Goal: Navigation & Orientation: Find specific page/section

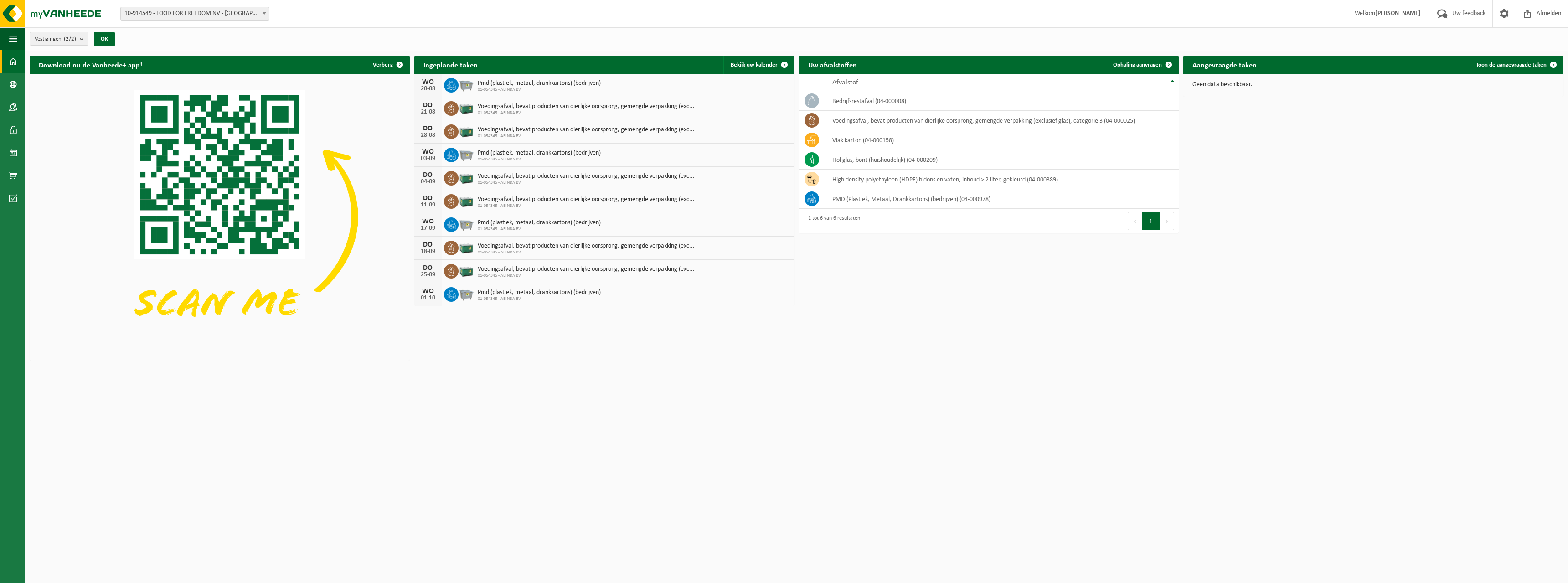
click at [12, 63] on span at bounding box center [13, 61] width 8 height 23
click at [16, 81] on span at bounding box center [13, 84] width 8 height 23
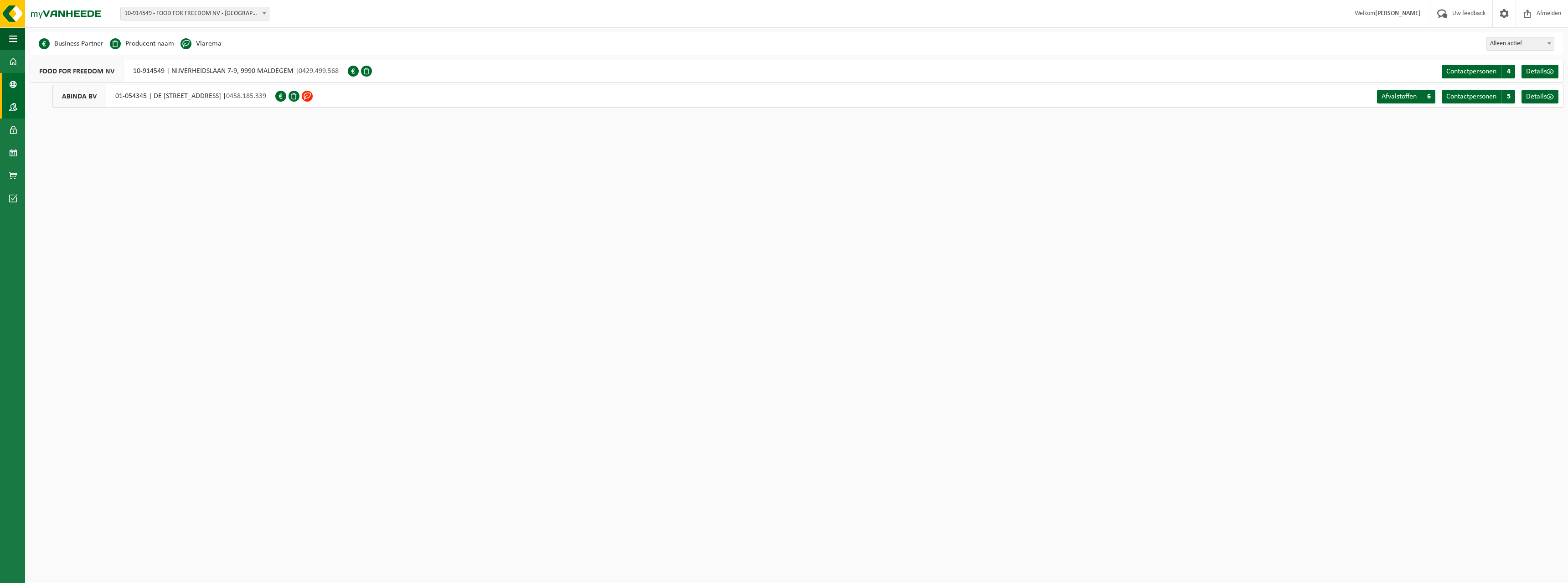
click at [13, 103] on span at bounding box center [13, 106] width 8 height 23
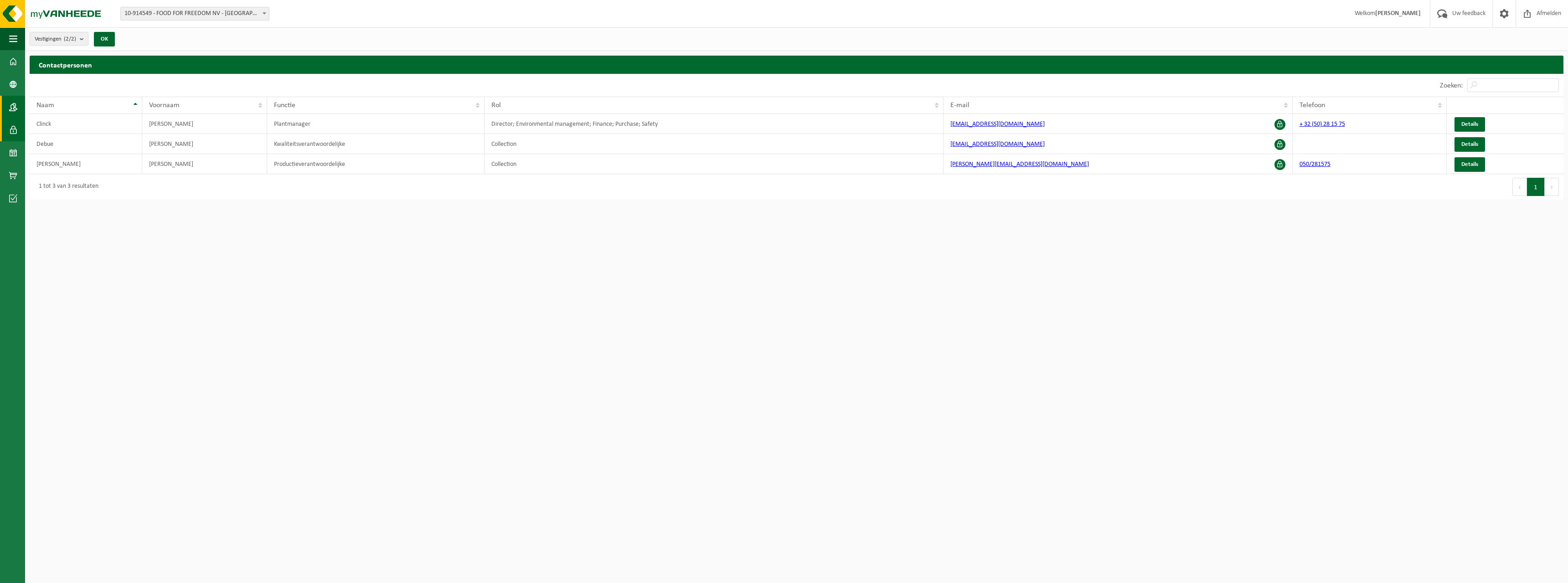
click at [13, 132] on span at bounding box center [13, 130] width 8 height 23
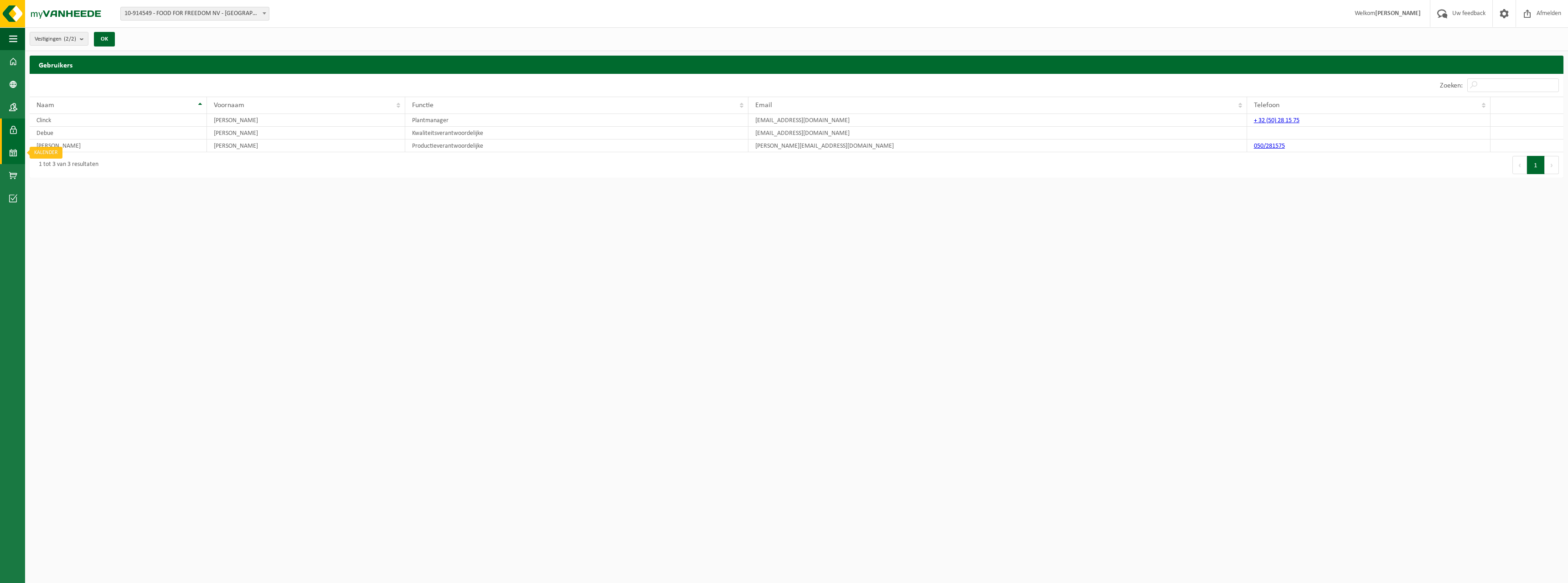
click at [13, 150] on span at bounding box center [13, 152] width 8 height 23
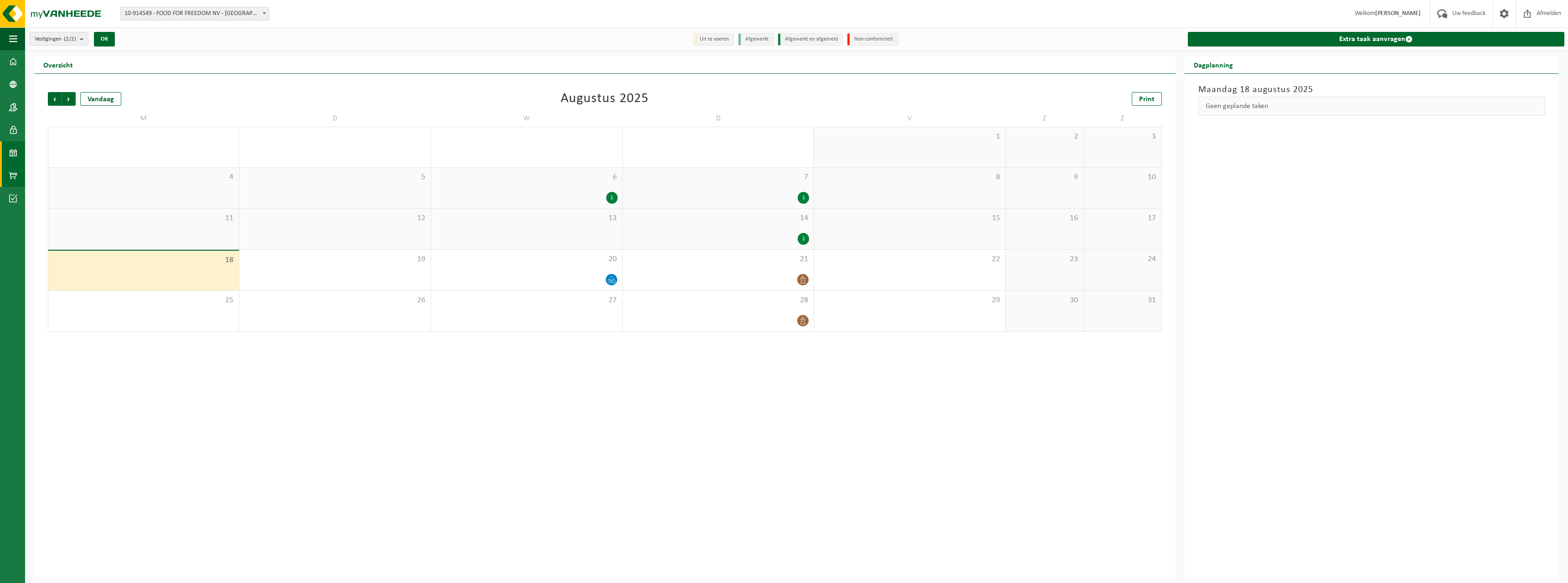
click at [13, 180] on span at bounding box center [13, 175] width 8 height 23
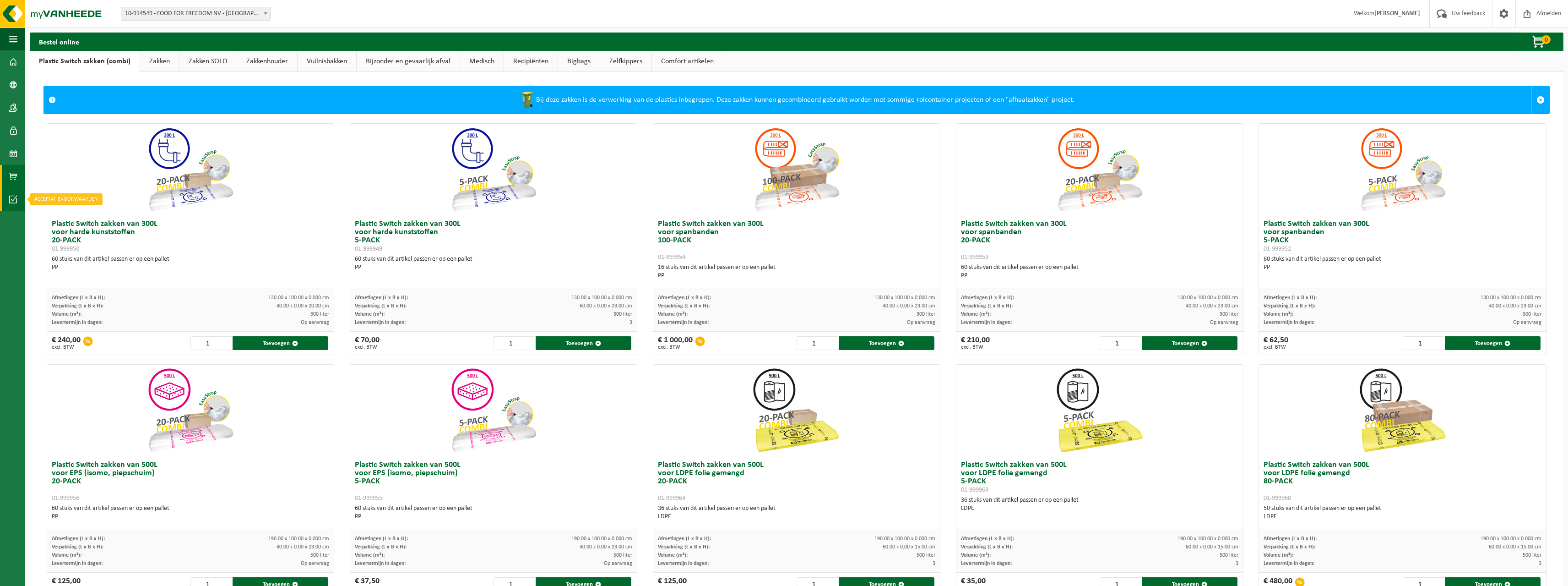
click at [9, 200] on span at bounding box center [13, 199] width 8 height 23
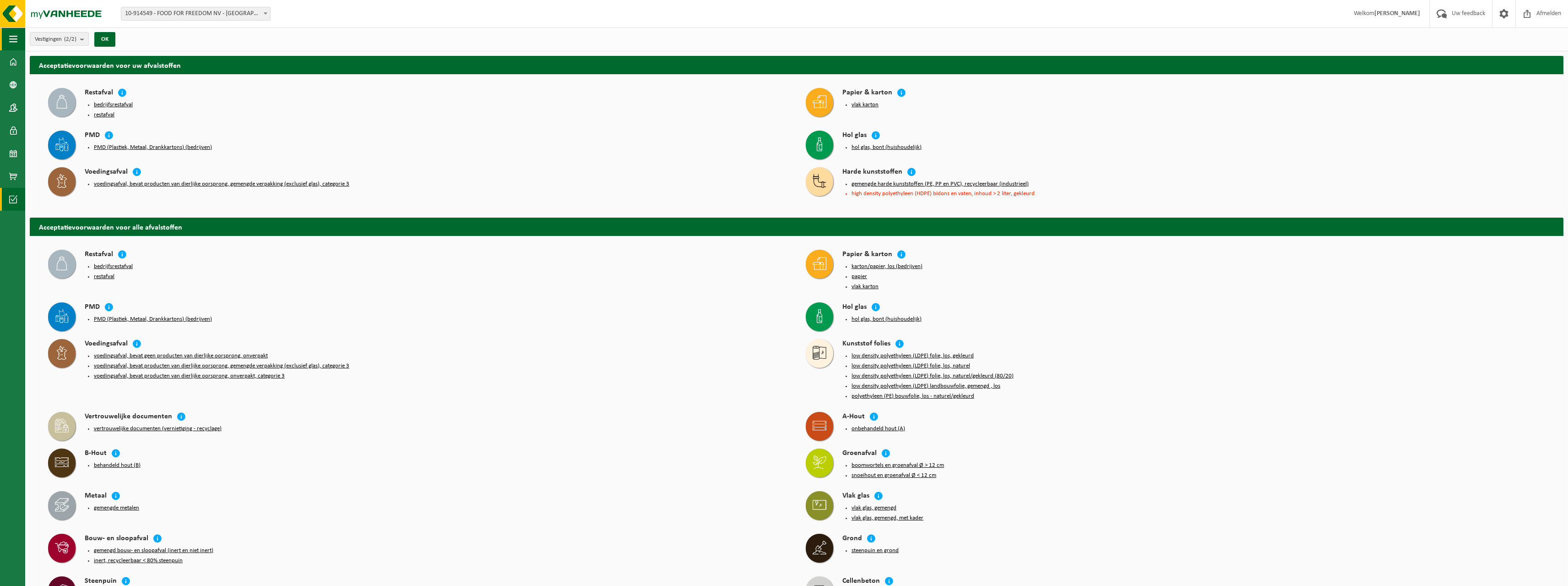
click at [11, 35] on span "button" at bounding box center [13, 39] width 8 height 23
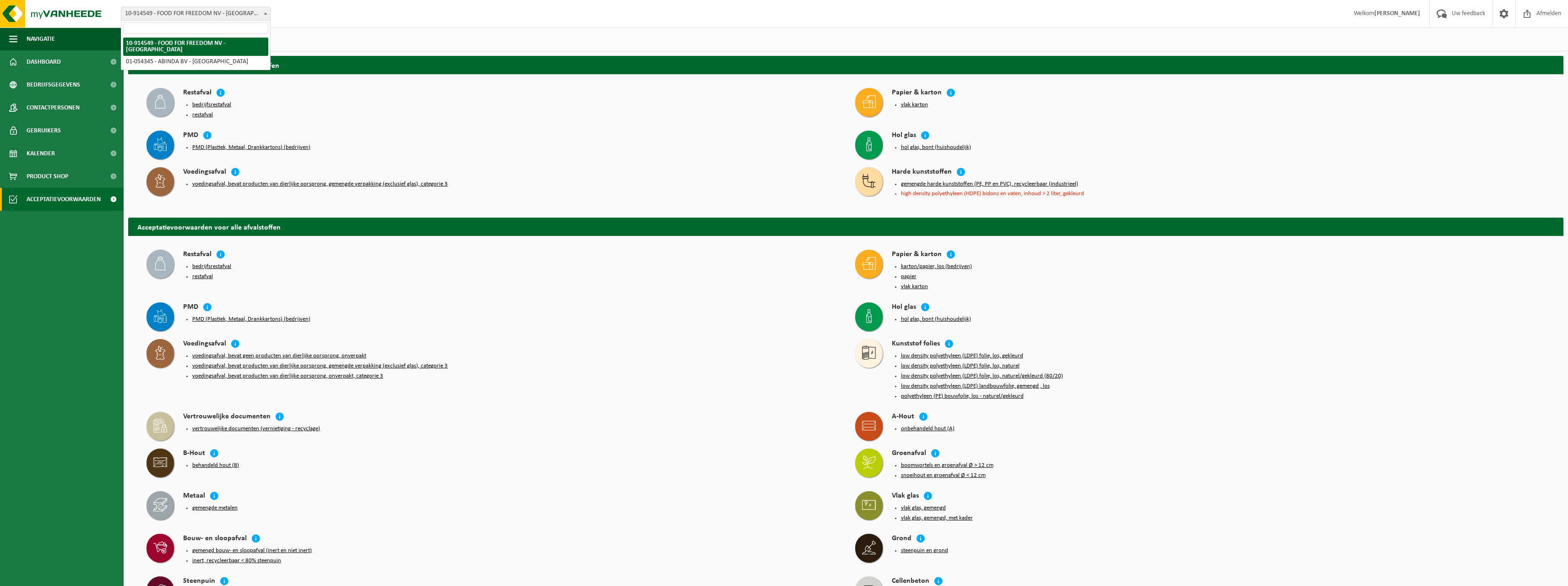
click at [265, 13] on b at bounding box center [265, 13] width 4 height 2
select select "6156"
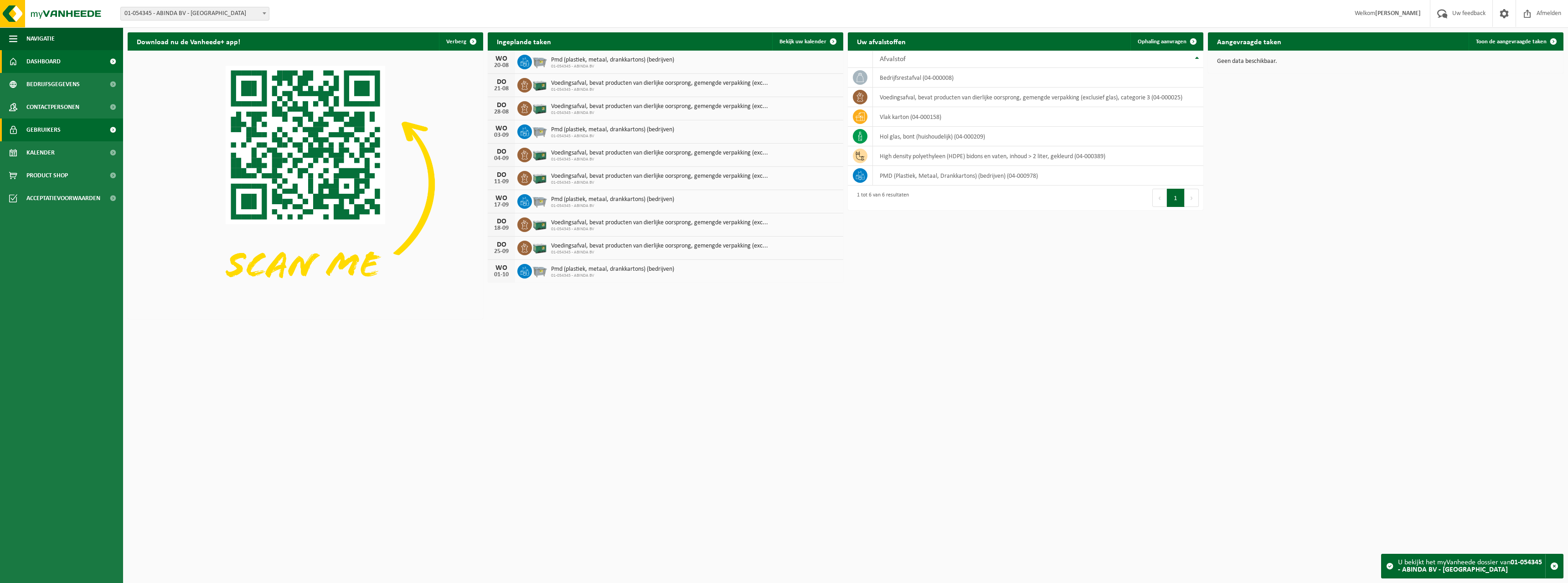
click at [21, 125] on link "Gebruikers" at bounding box center [61, 130] width 123 height 23
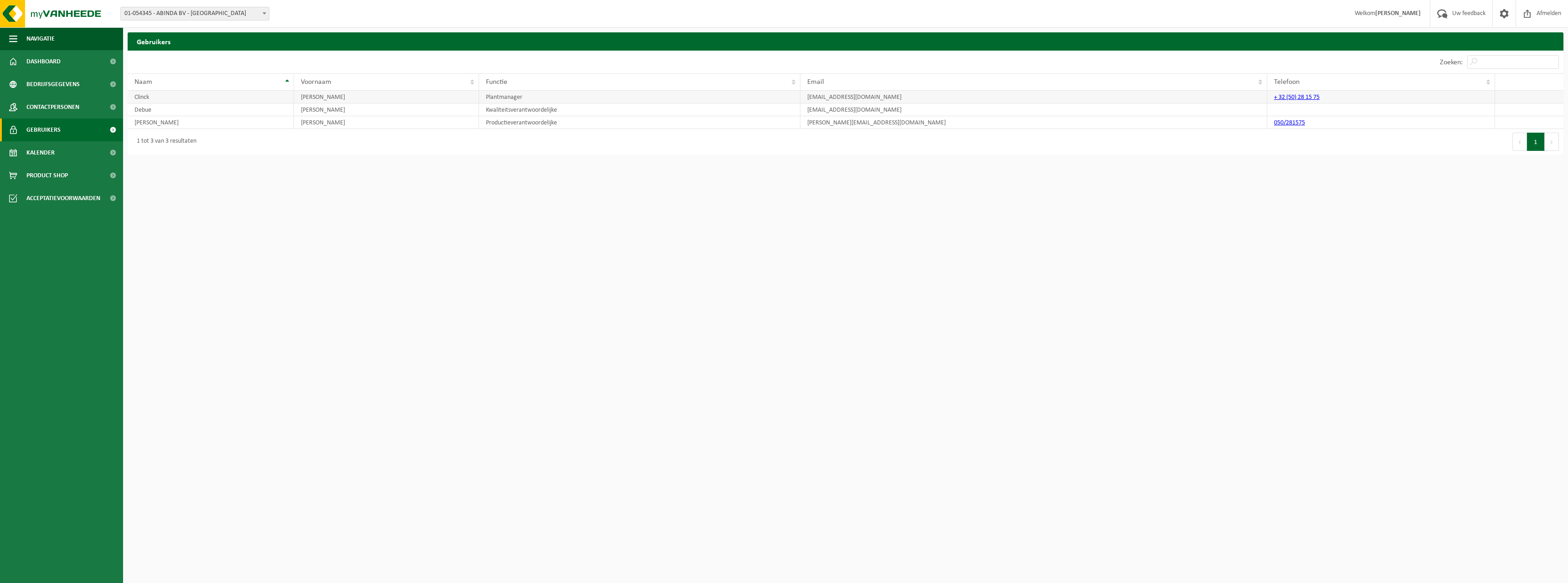
click at [178, 99] on td "Clinck" at bounding box center [211, 97] width 166 height 13
click at [114, 127] on span at bounding box center [113, 130] width 21 height 23
click at [110, 153] on span at bounding box center [113, 152] width 21 height 23
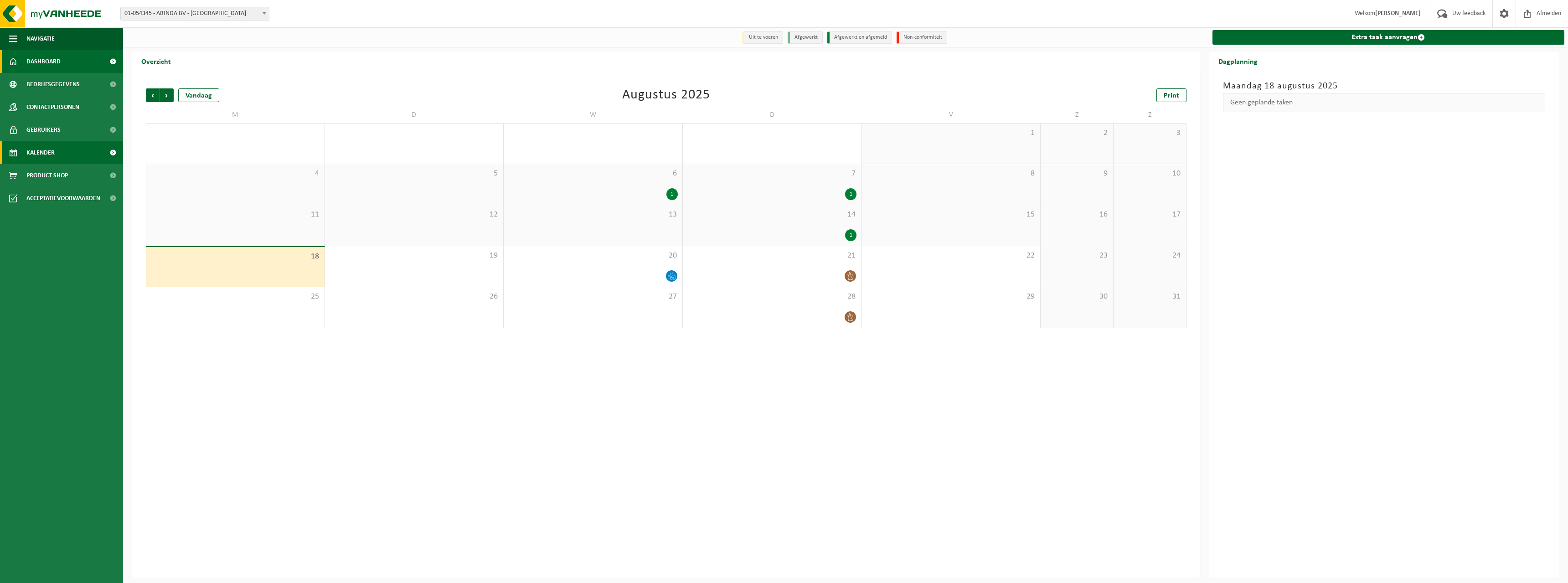
click at [43, 55] on span "Dashboard" at bounding box center [43, 61] width 34 height 23
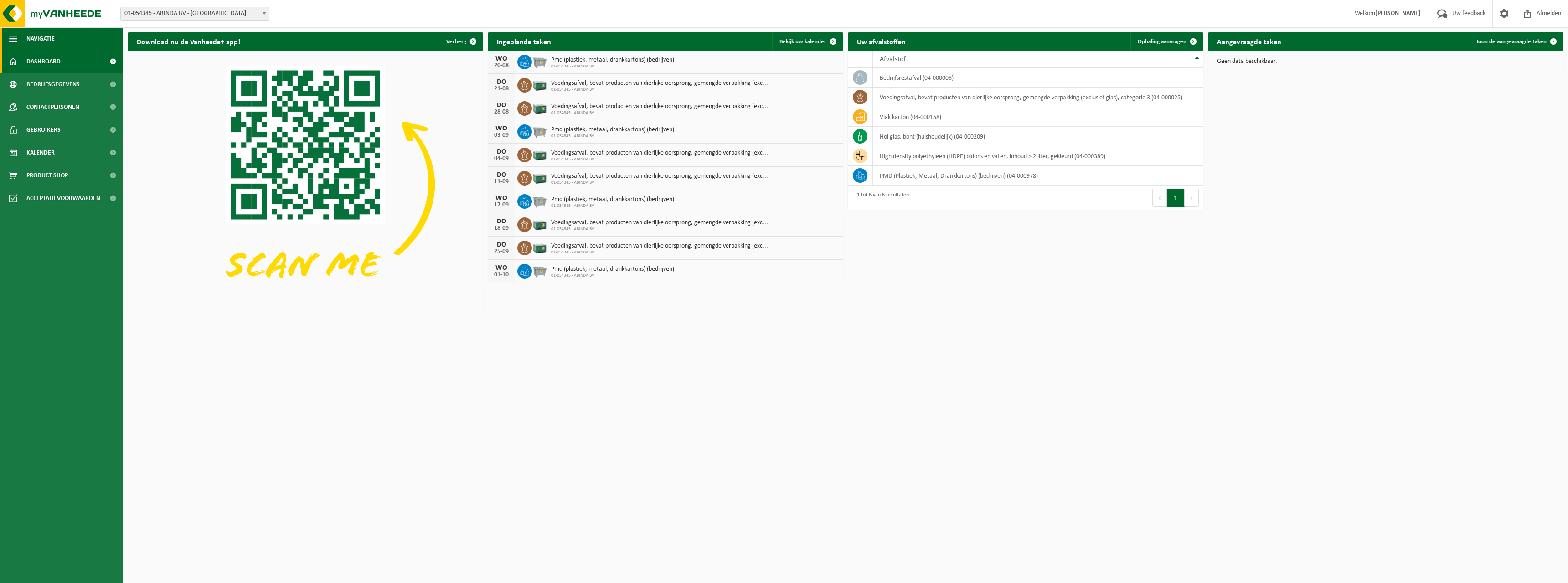
click at [10, 39] on span "button" at bounding box center [13, 38] width 8 height 23
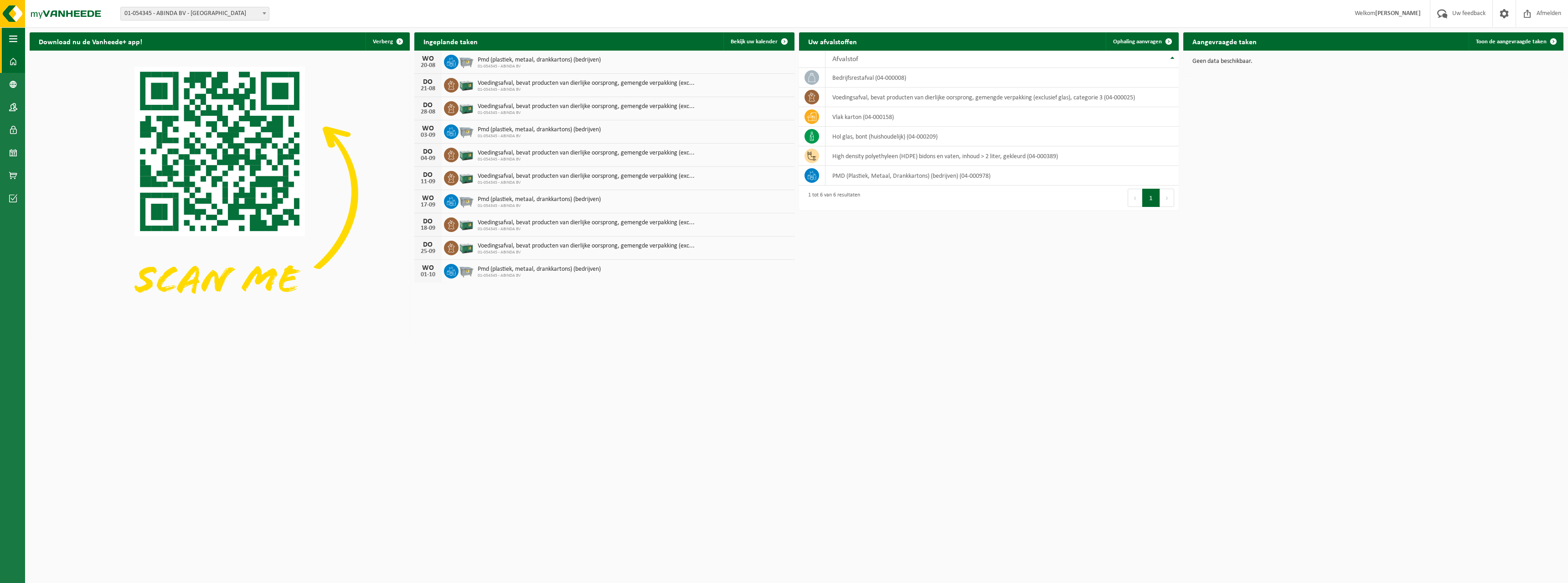
click at [10, 39] on span "button" at bounding box center [13, 38] width 8 height 23
